Goal: Information Seeking & Learning: Stay updated

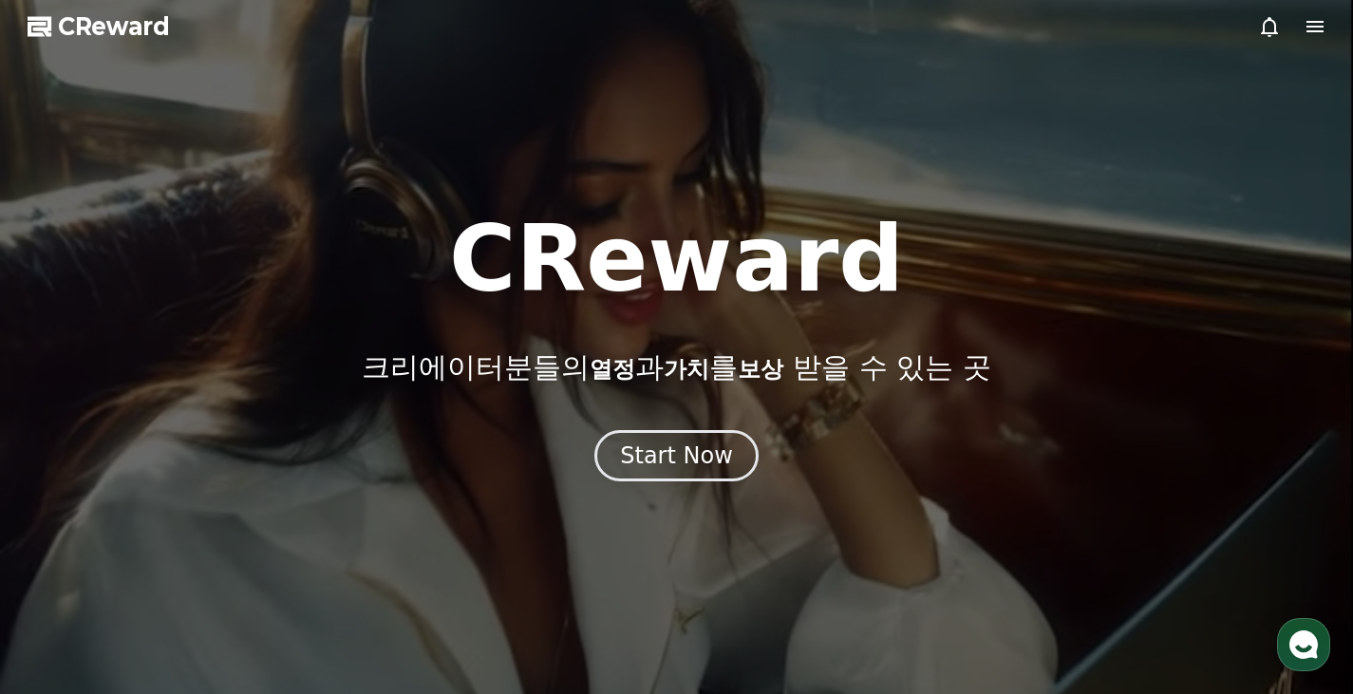
click at [1309, 658] on icon "button" at bounding box center [1304, 645] width 34 height 34
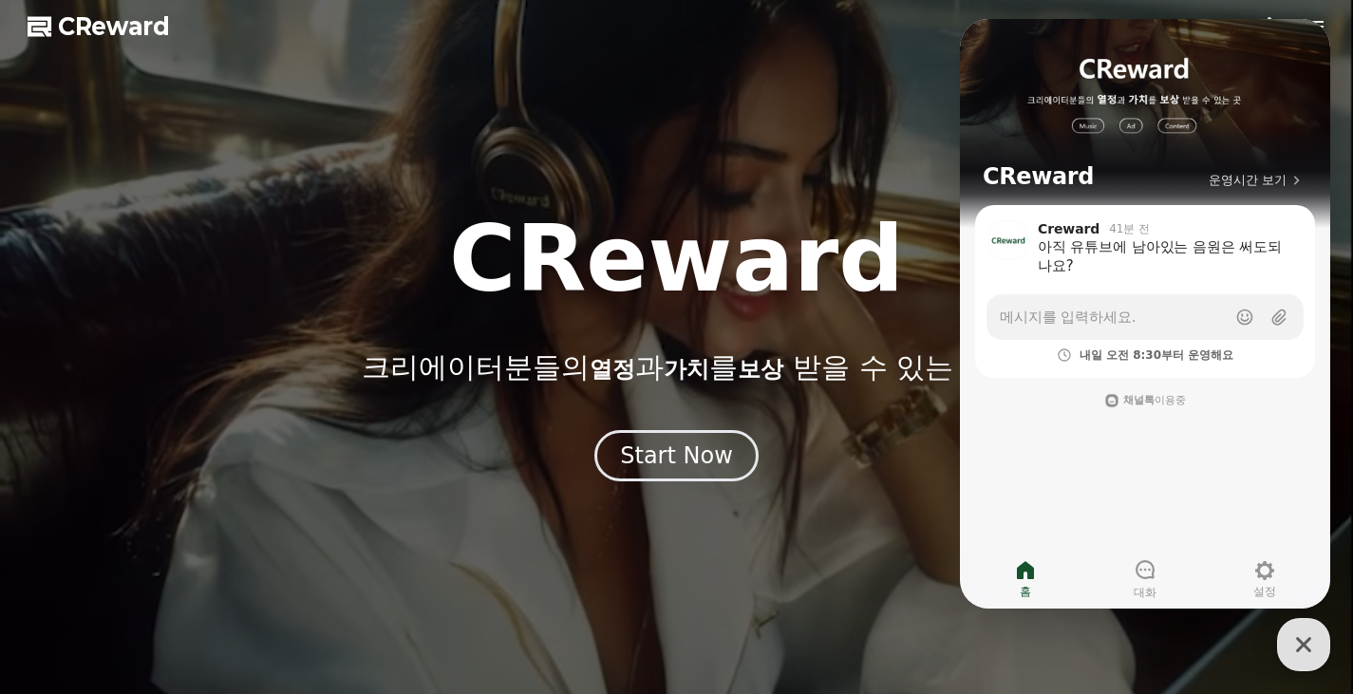
click at [1306, 657] on icon "button" at bounding box center [1304, 645] width 34 height 34
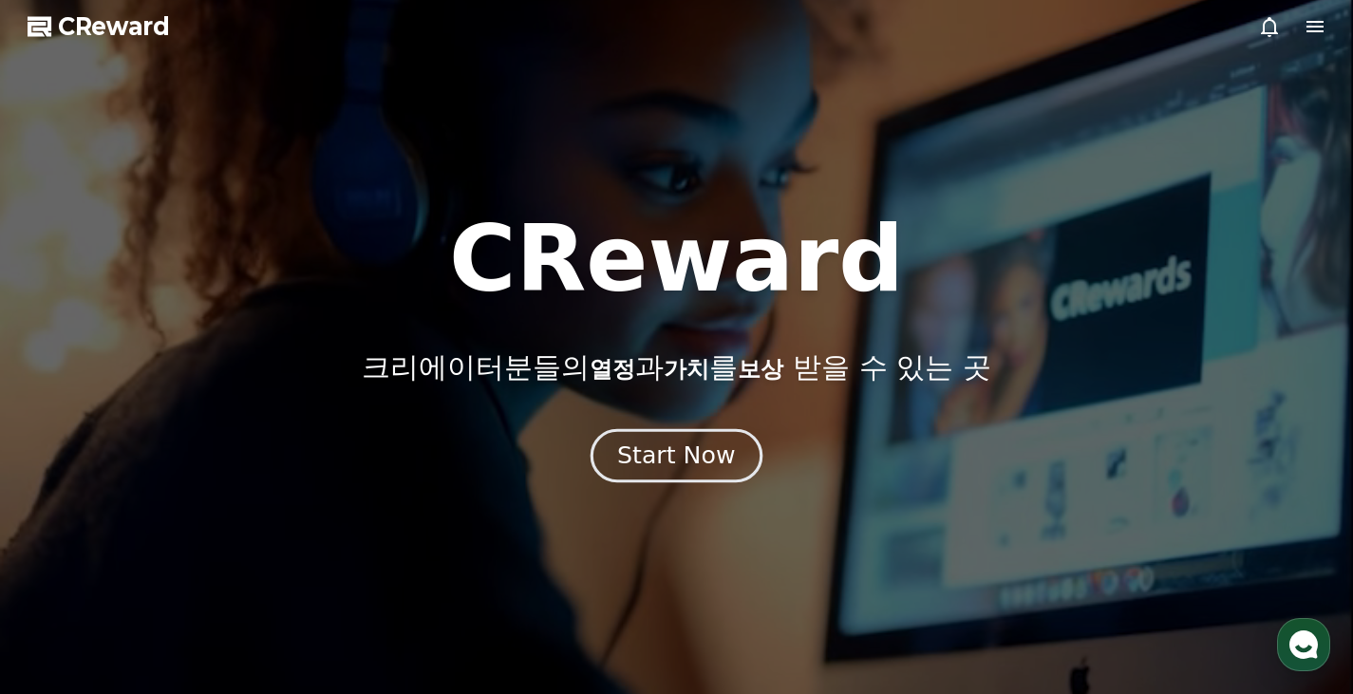
click at [676, 461] on div "Start Now" at bounding box center [676, 456] width 118 height 32
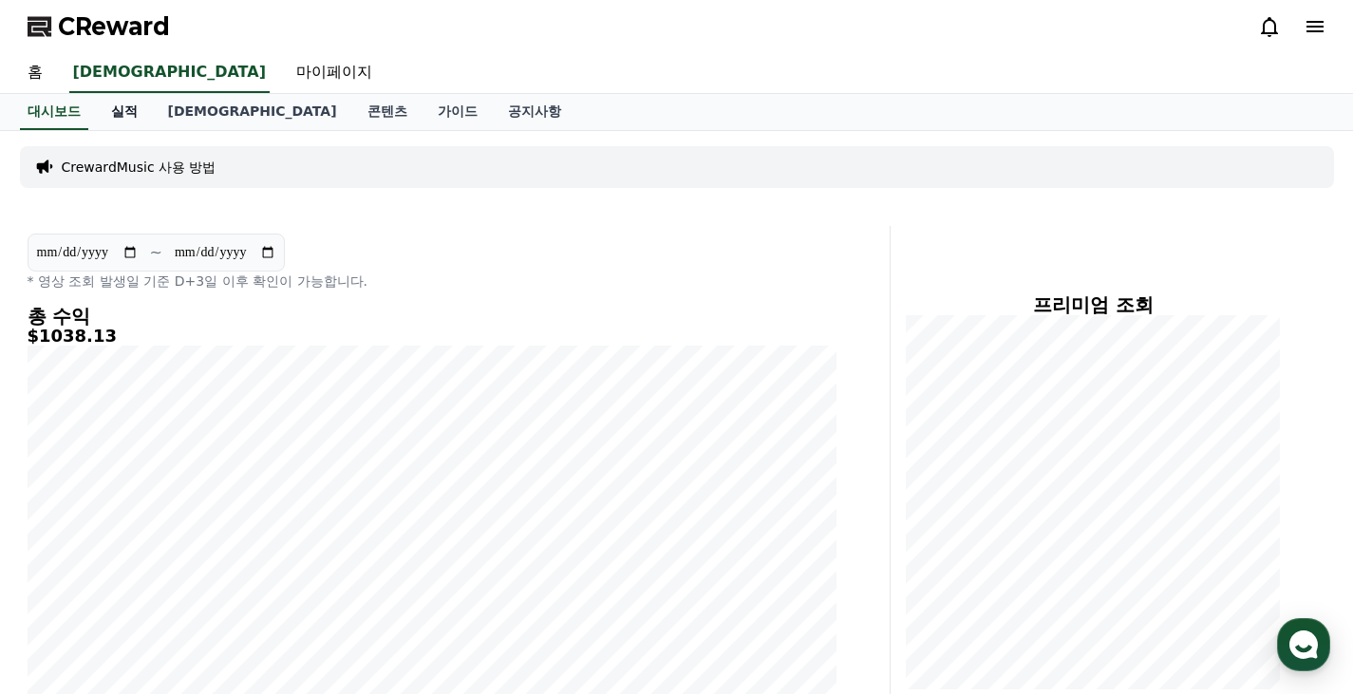
click at [130, 108] on link "실적" at bounding box center [124, 112] width 57 height 36
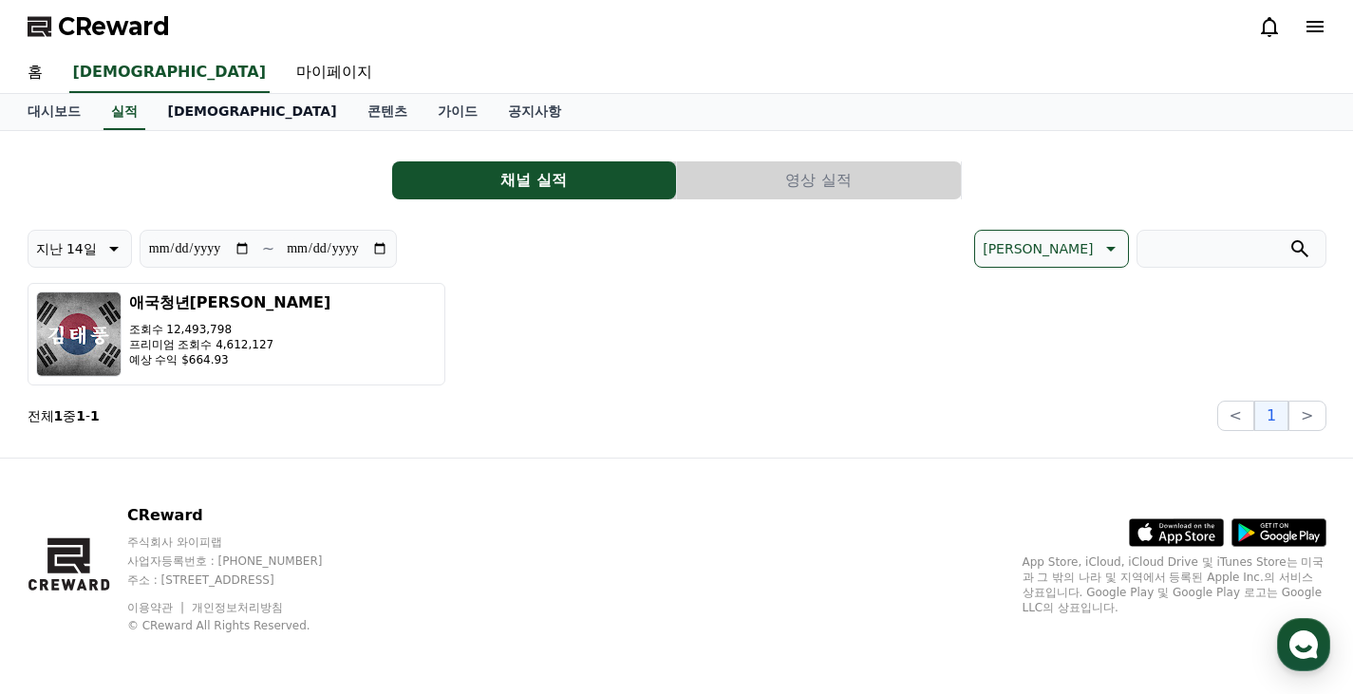
click at [179, 110] on link "[DEMOGRAPHIC_DATA]" at bounding box center [252, 112] width 199 height 36
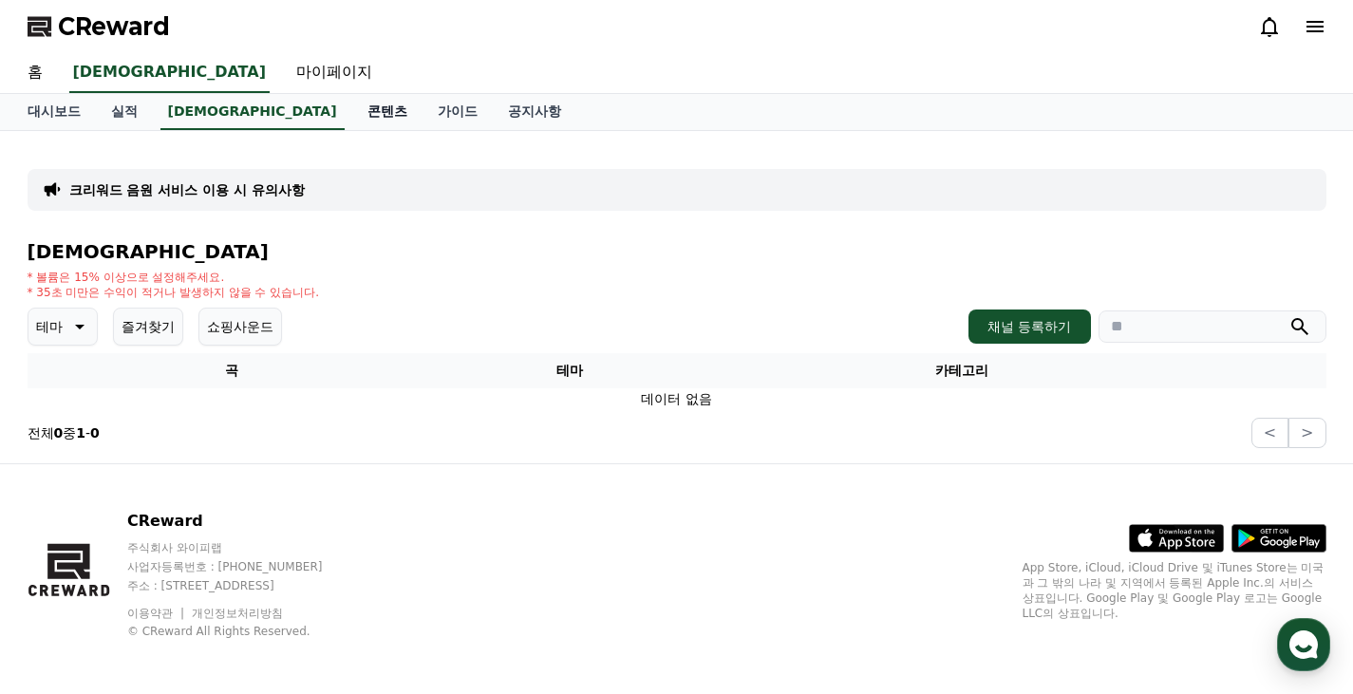
click at [352, 109] on link "콘텐츠" at bounding box center [387, 112] width 70 height 36
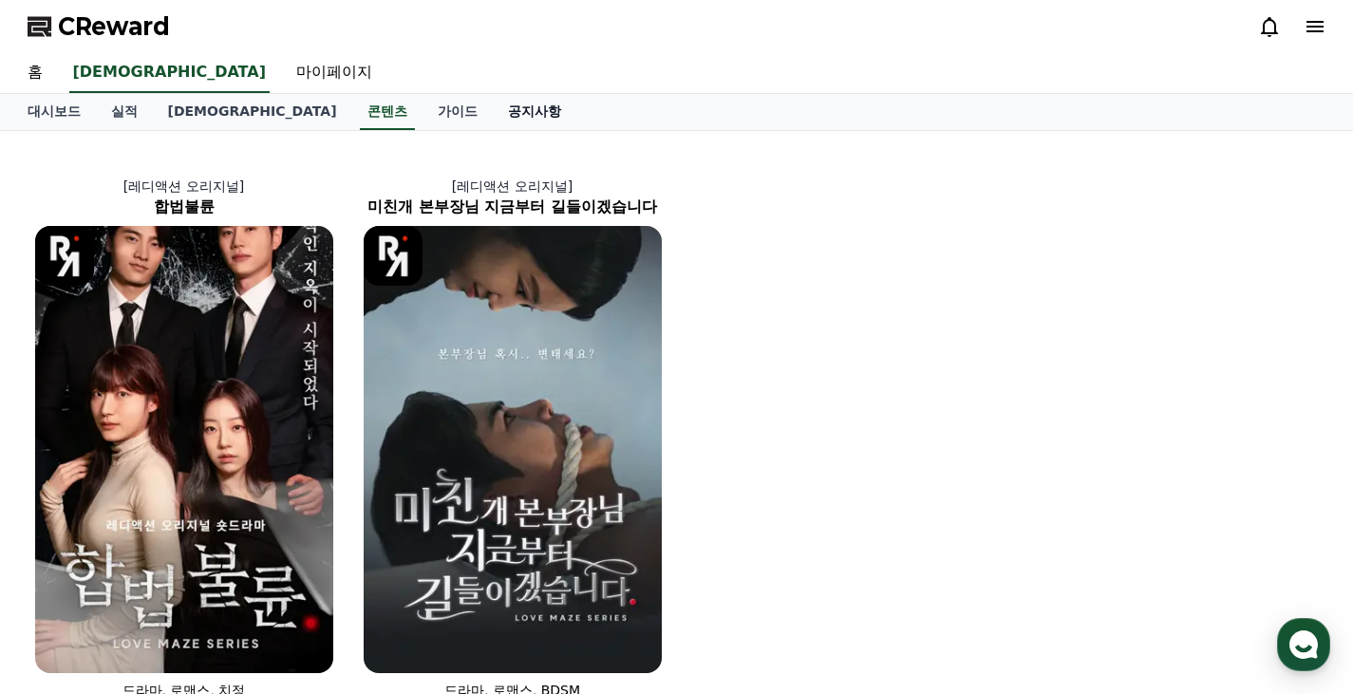
click at [493, 105] on link "공지사항" at bounding box center [535, 112] width 84 height 36
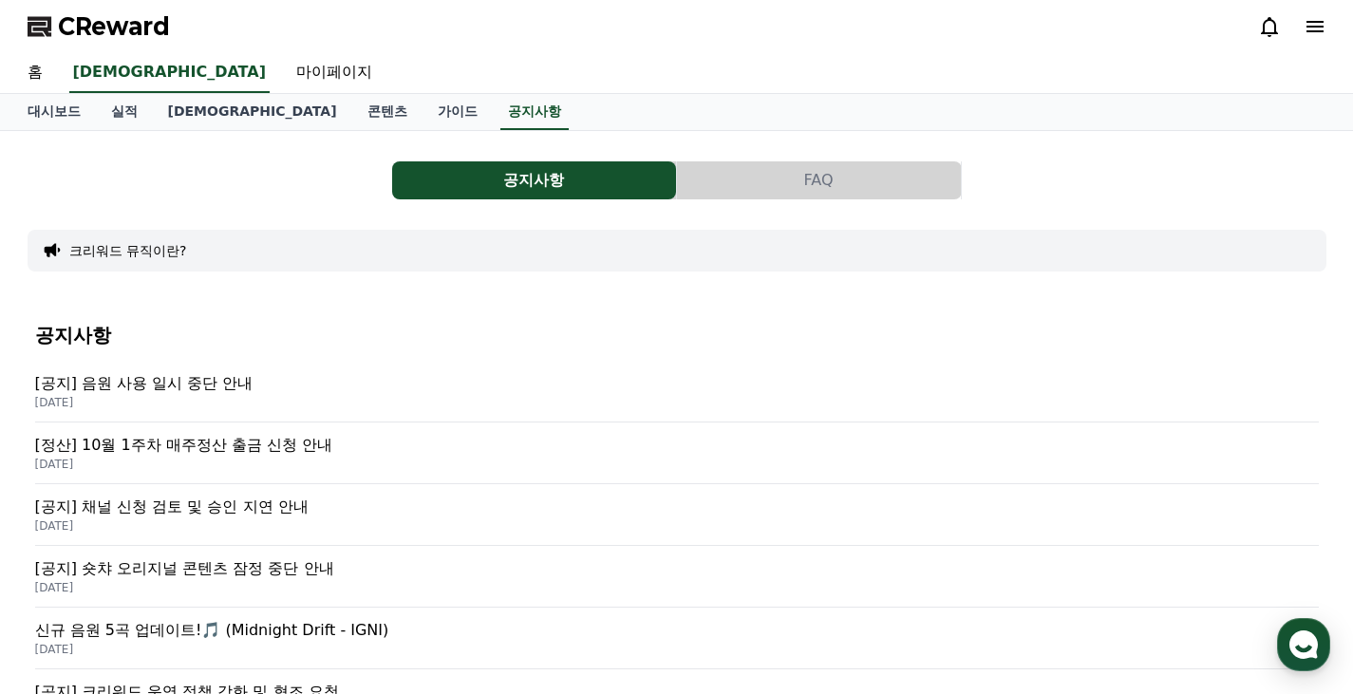
click at [191, 378] on p "[공지] 음원 사용 일시 중단 안내" at bounding box center [677, 383] width 1284 height 23
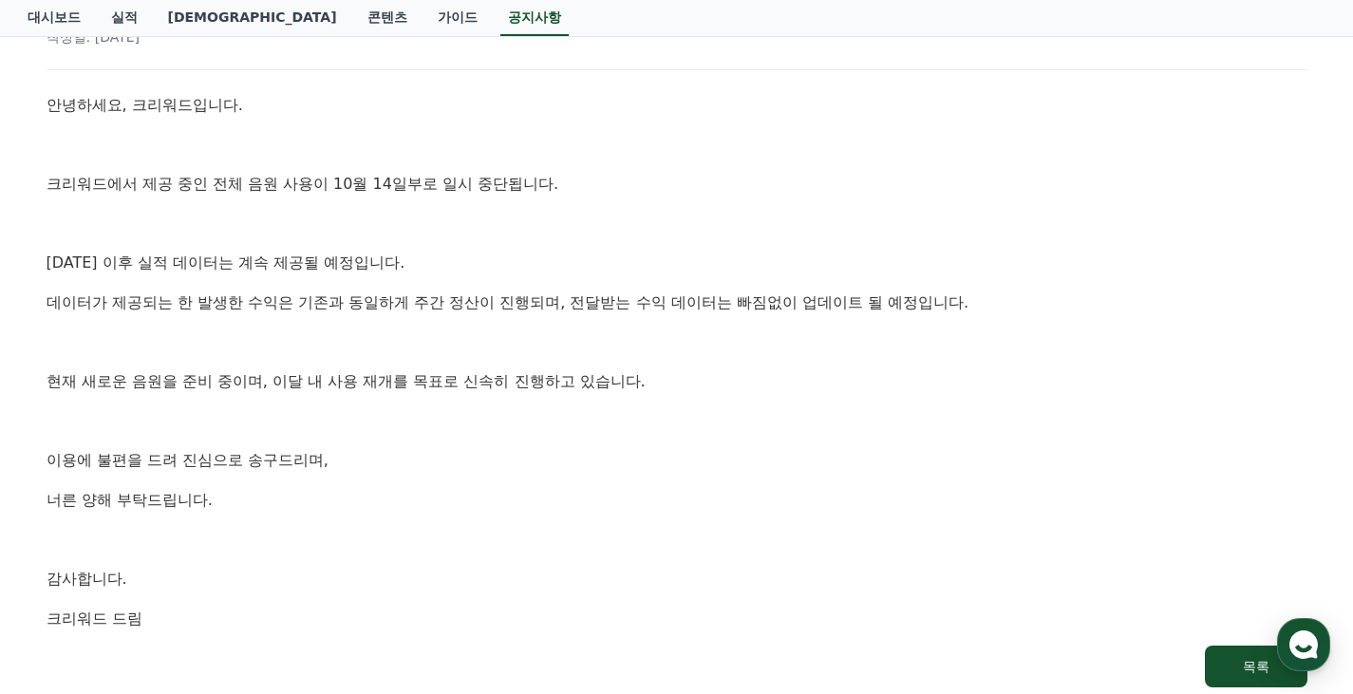
scroll to position [190, 0]
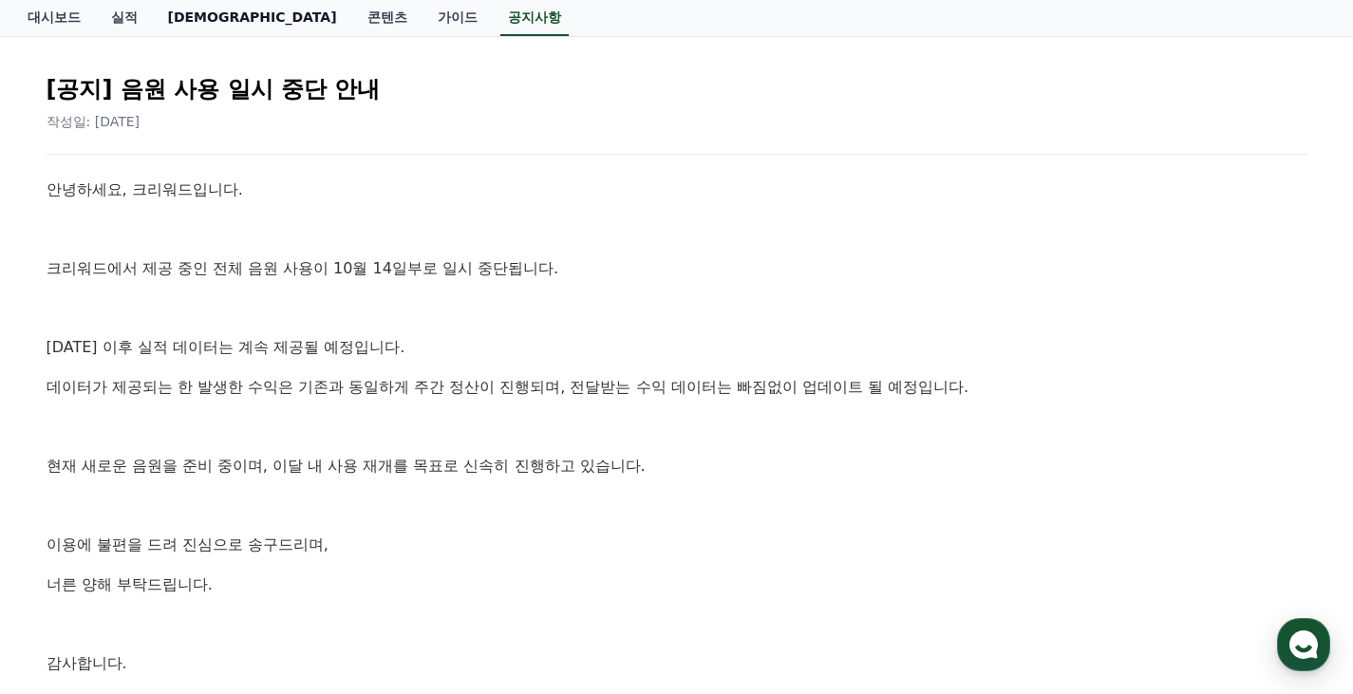
click at [186, 19] on link "[DEMOGRAPHIC_DATA]" at bounding box center [252, 18] width 199 height 36
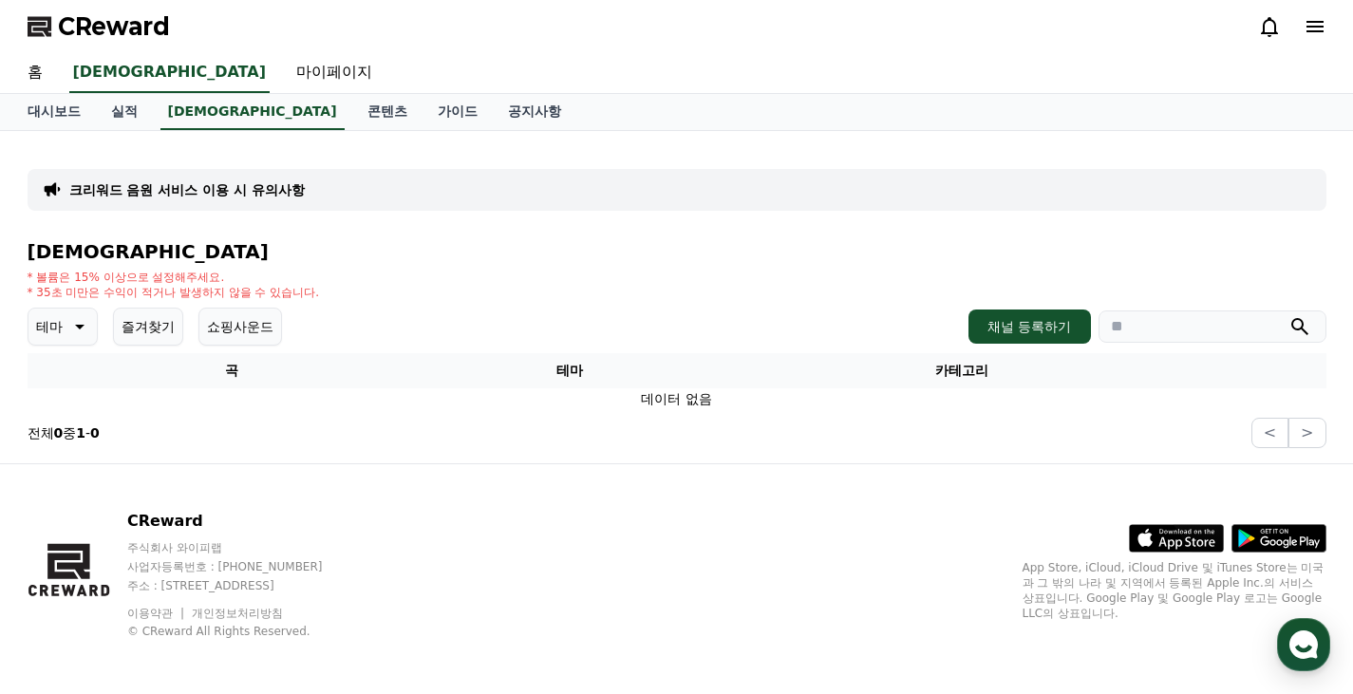
click at [646, 304] on div "음원 * 볼륨은 15% 이상으로 설정해주세요. * 35초 미만은 수익이 적거나 발생하지 않을 수 있습니다. 테마 즐겨찾기 쇼핑사운드 채널 등록…" at bounding box center [677, 344] width 1299 height 207
click at [352, 121] on link "콘텐츠" at bounding box center [387, 112] width 70 height 36
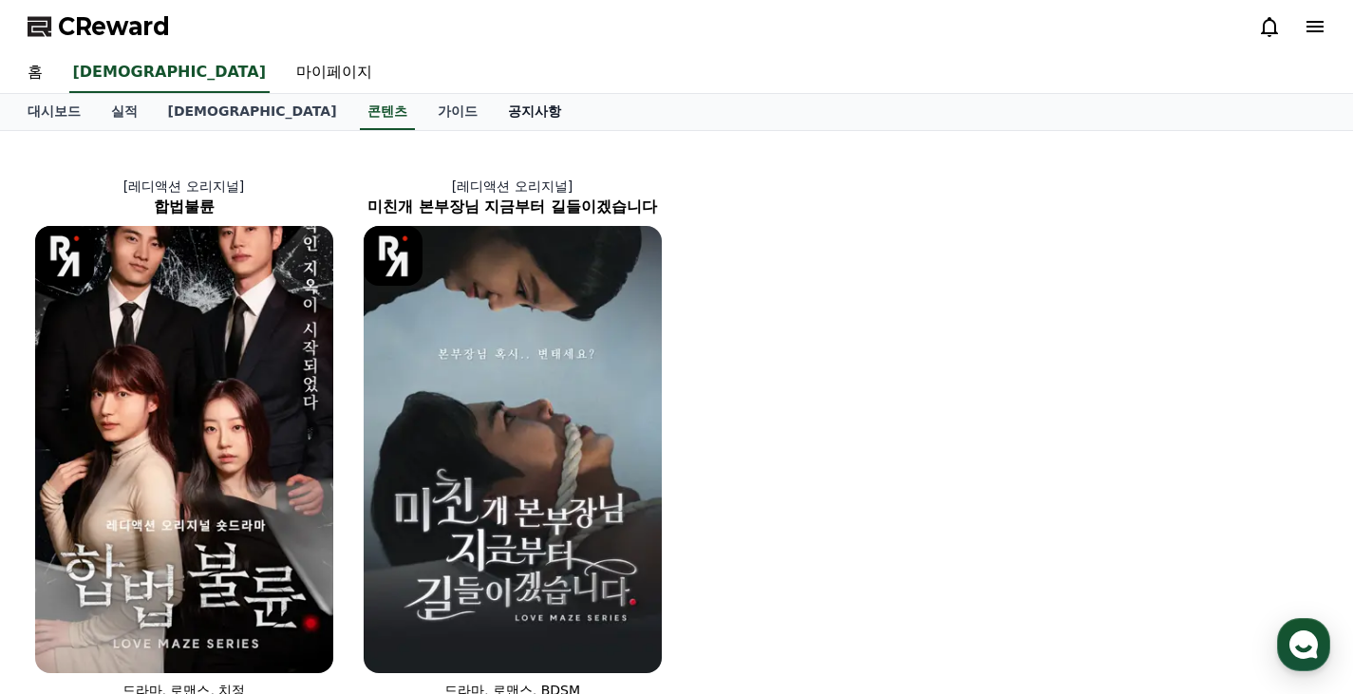
click at [493, 107] on link "공지사항" at bounding box center [535, 112] width 84 height 36
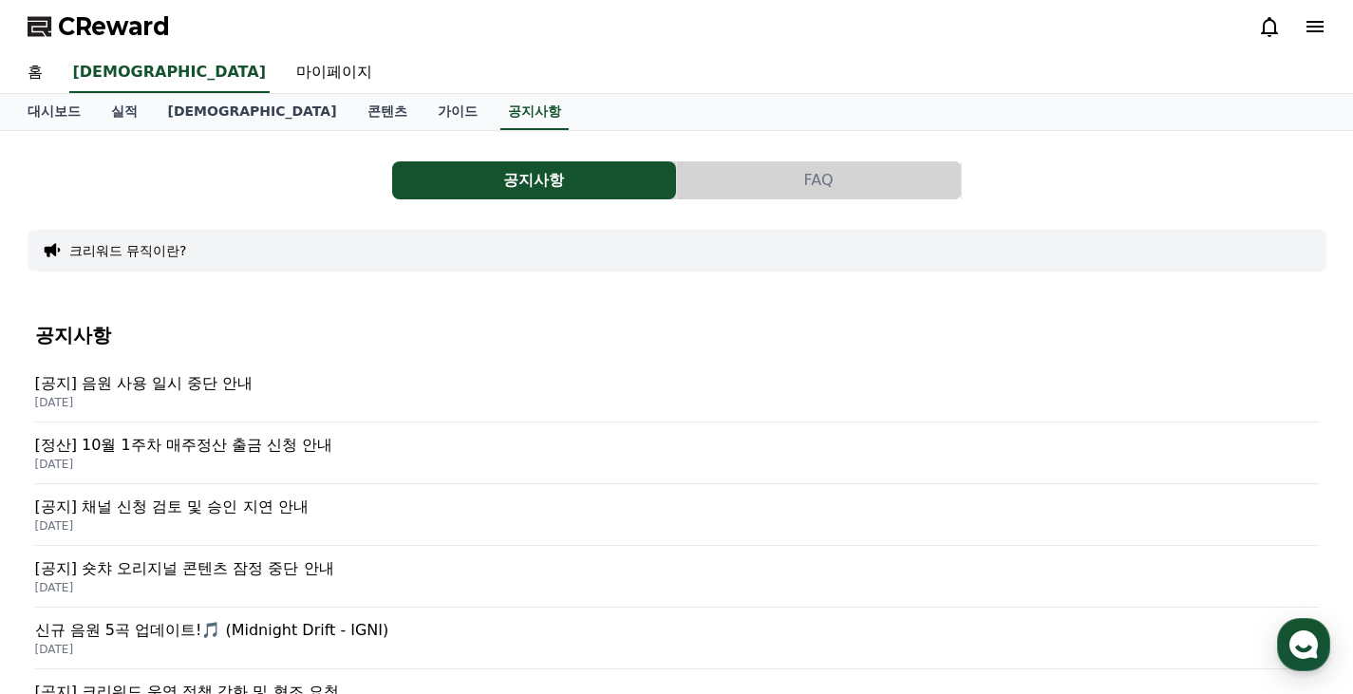
click at [1268, 28] on icon at bounding box center [1269, 26] width 23 height 23
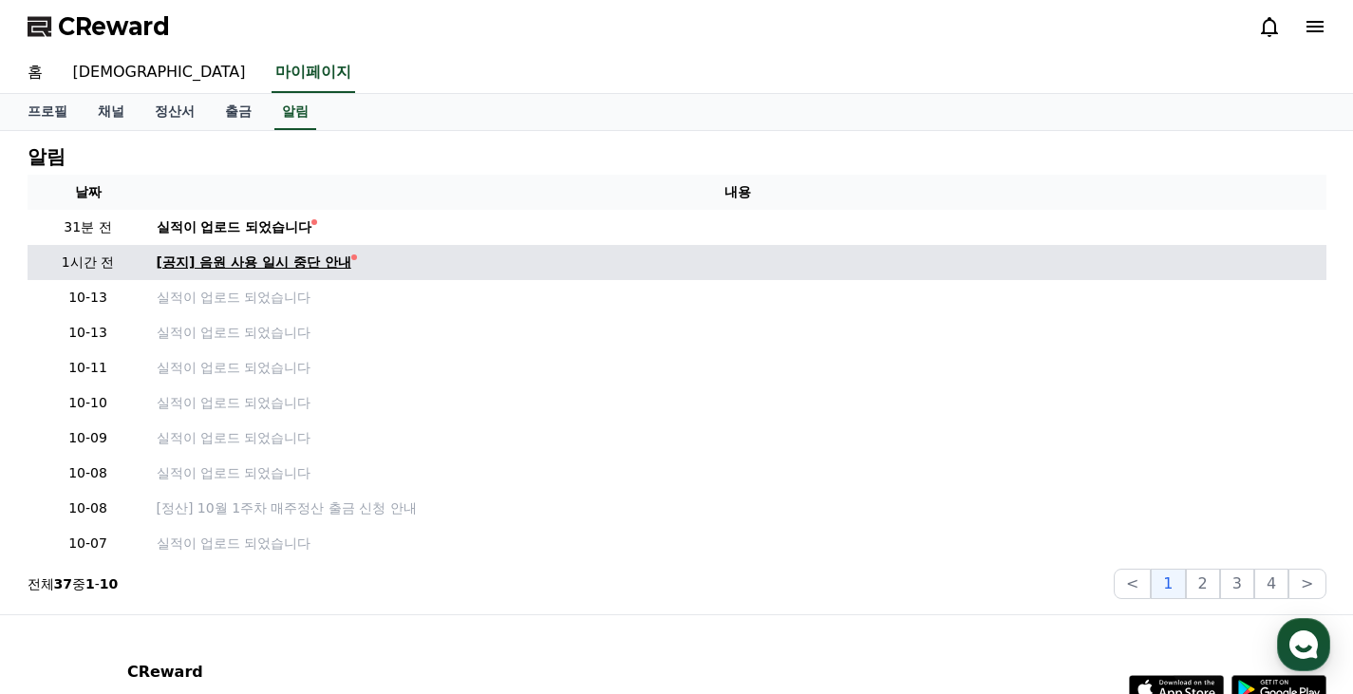
click at [237, 260] on div "[공지] 음원 사용 일시 중단 안내" at bounding box center [254, 263] width 195 height 20
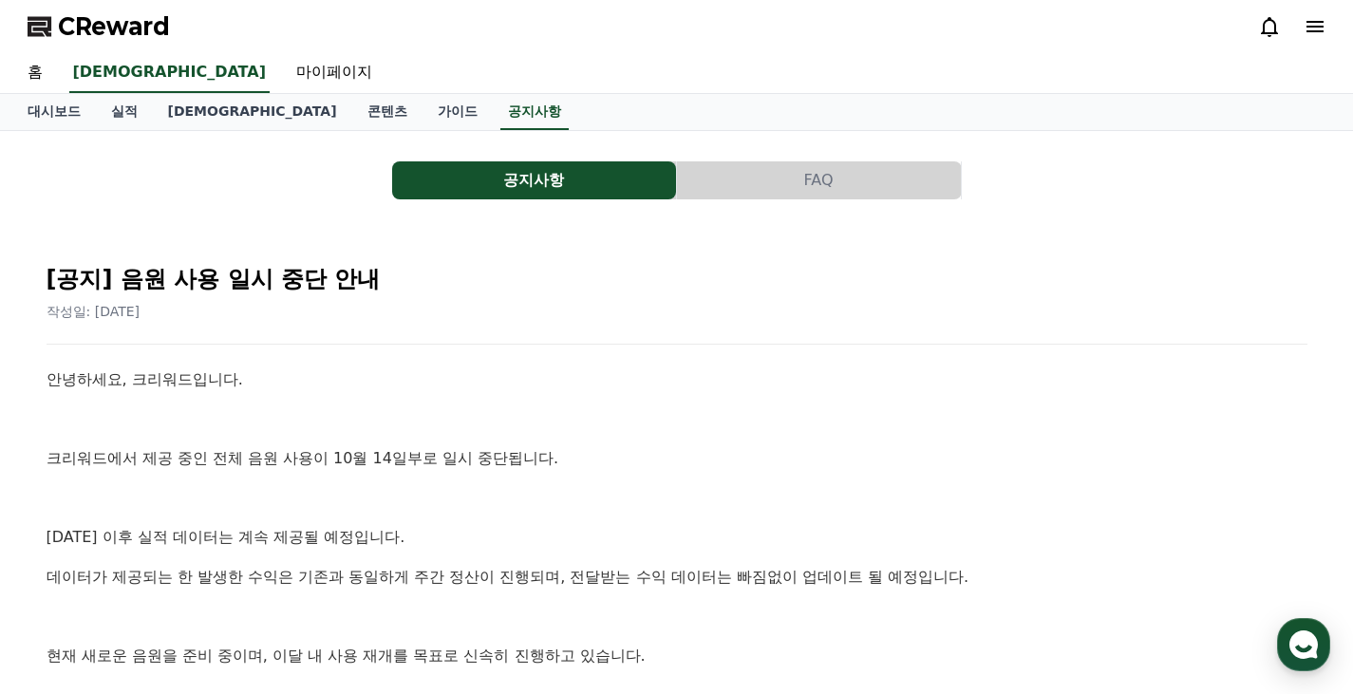
click at [1268, 21] on icon at bounding box center [1269, 26] width 23 height 23
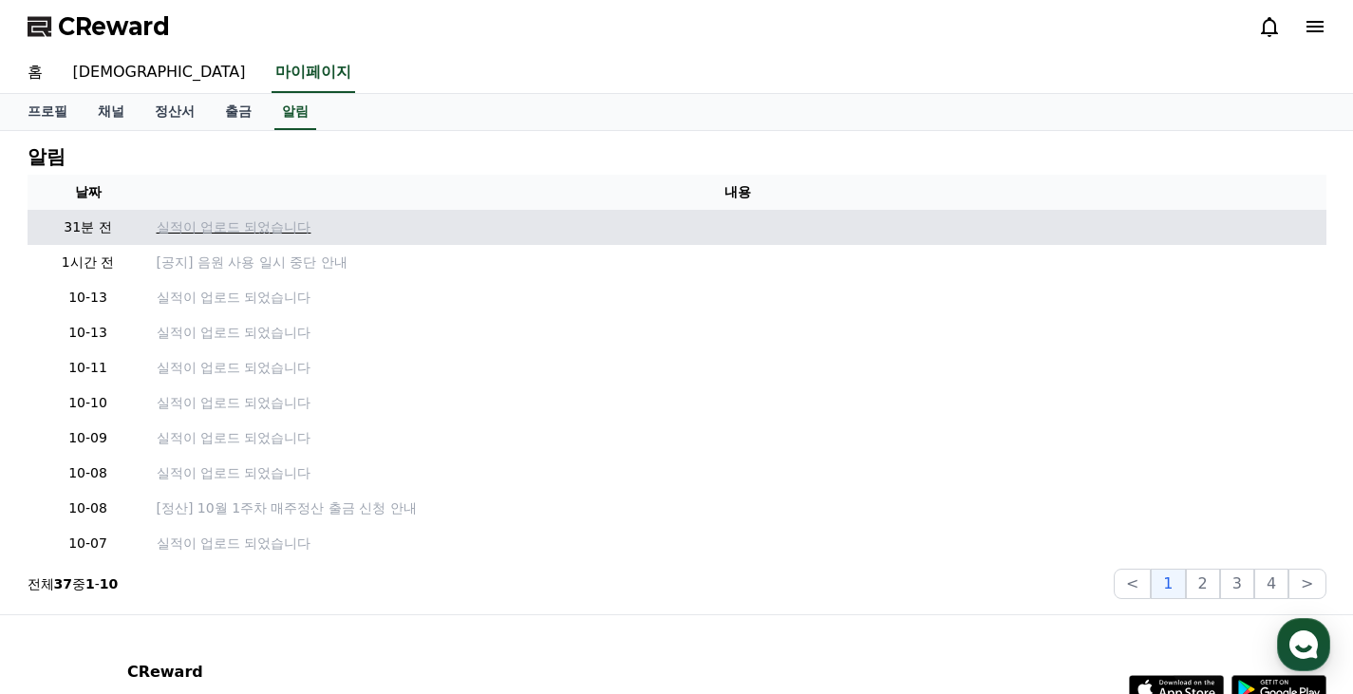
click at [246, 225] on p "실적이 업로드 되었습니다" at bounding box center [738, 227] width 1162 height 20
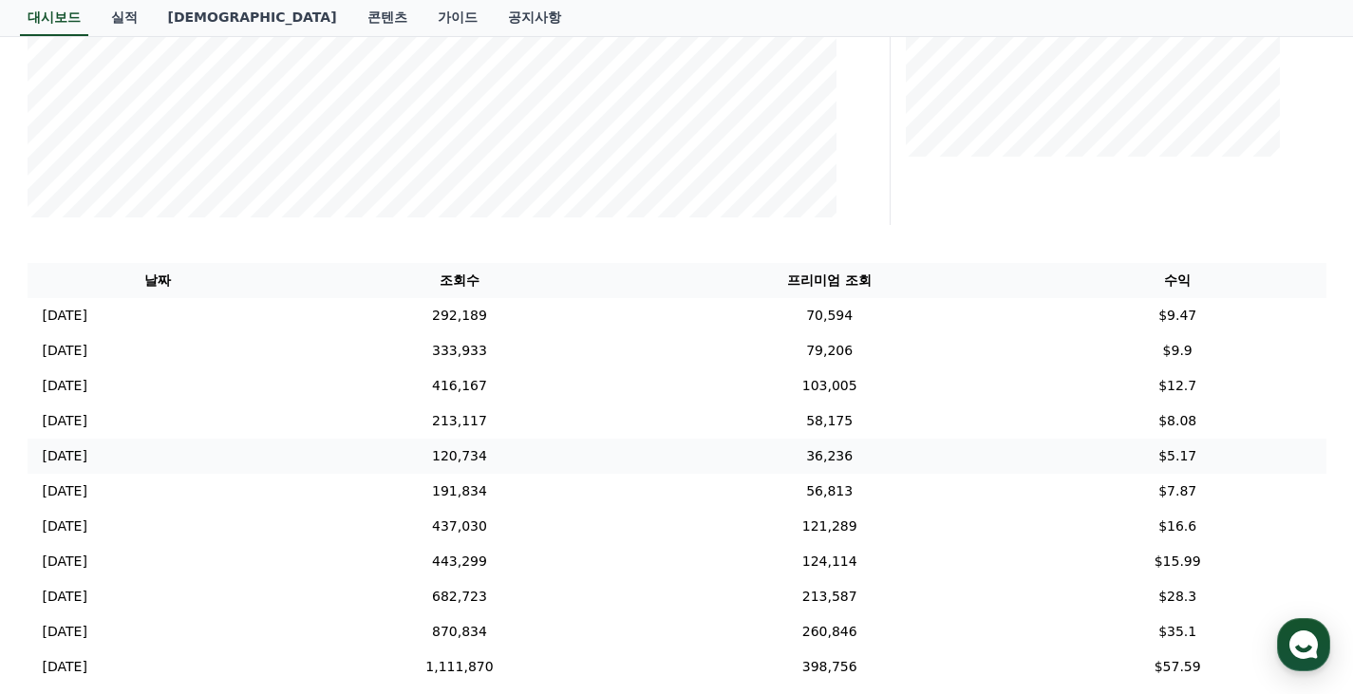
scroll to position [570, 0]
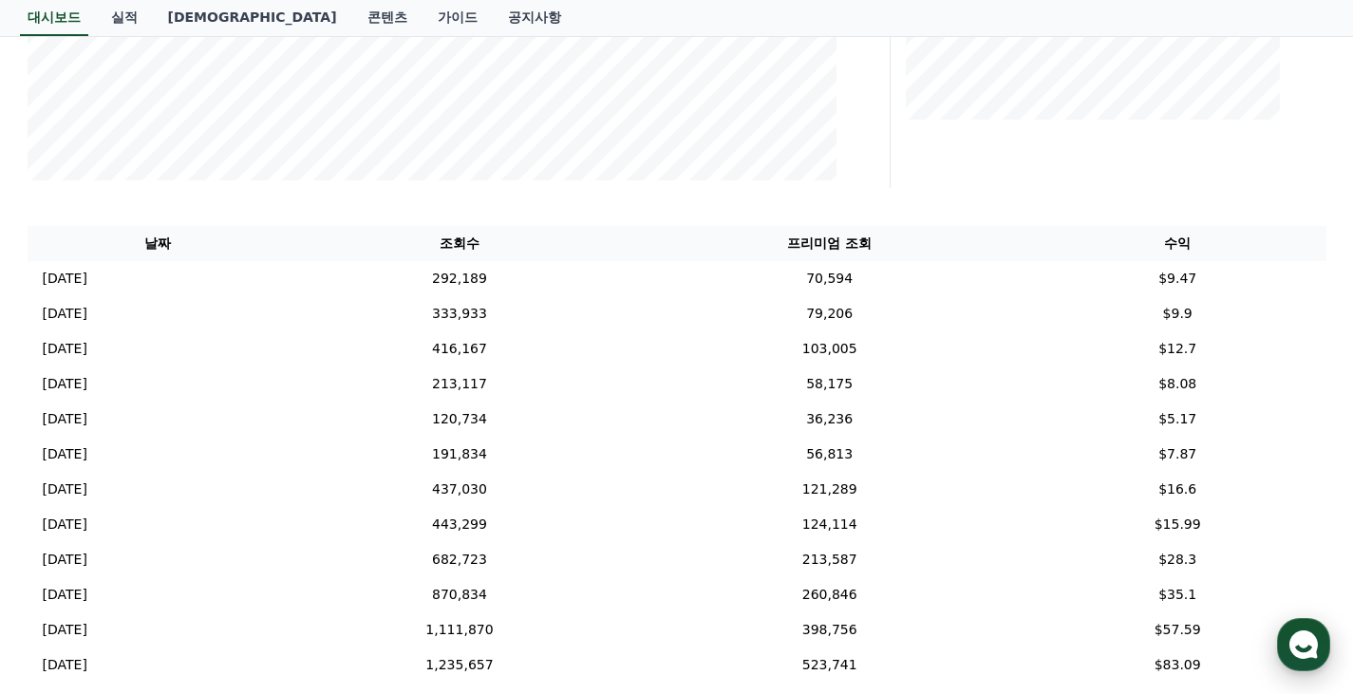
click at [1310, 637] on use "button" at bounding box center [1304, 645] width 28 height 28
